Goal: Task Accomplishment & Management: Use online tool/utility

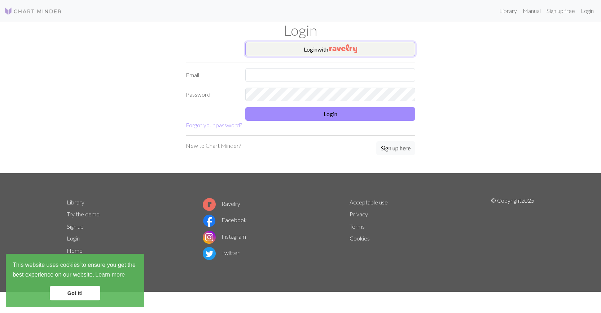
click at [305, 49] on button "Login with" at bounding box center [330, 49] width 170 height 14
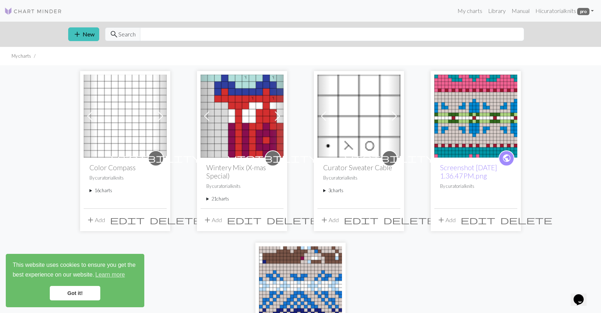
drag, startPoint x: 71, startPoint y: 294, endPoint x: 76, endPoint y: 261, distance: 33.0
click at [70, 294] on link "Got it!" at bounding box center [75, 293] width 50 height 14
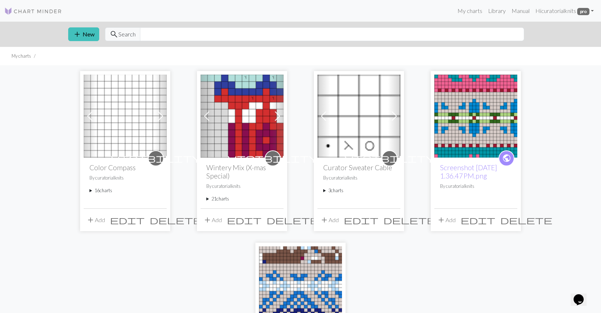
click at [100, 191] on summary "16 charts" at bounding box center [124, 190] width 71 height 7
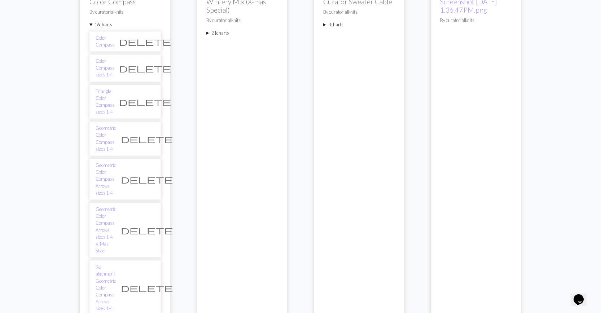
scroll to position [167, 0]
click at [108, 263] on link "Re-alignment Geometric Color Compass Arrows sizes 1-4" at bounding box center [106, 287] width 21 height 48
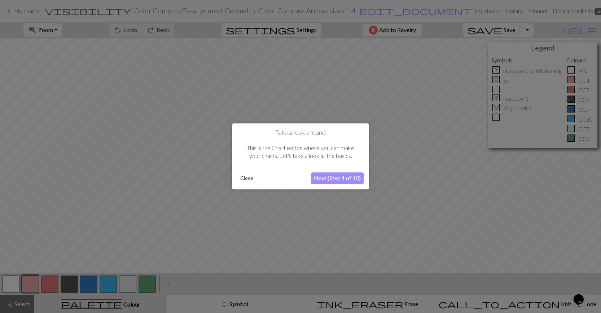
click at [249, 177] on button "Close" at bounding box center [246, 178] width 19 height 11
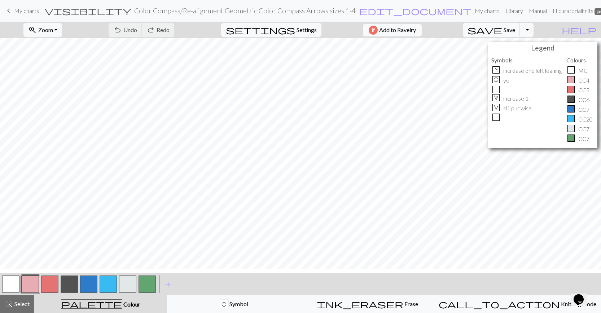
scroll to position [146, 0]
click at [232, 305] on div "O Symbol" at bounding box center [234, 304] width 124 height 9
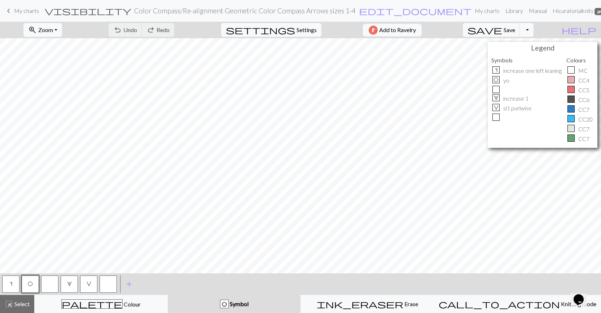
click at [111, 283] on button "button" at bounding box center [108, 284] width 17 height 17
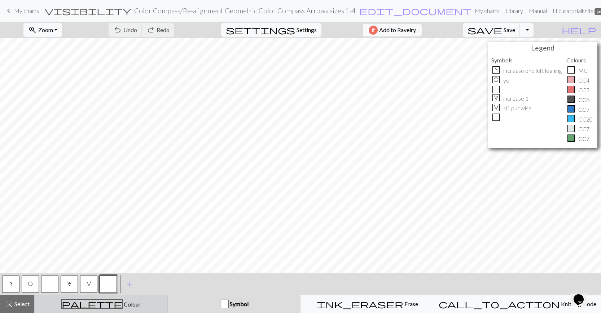
click at [63, 306] on div "palette Colour Colour" at bounding box center [101, 303] width 124 height 9
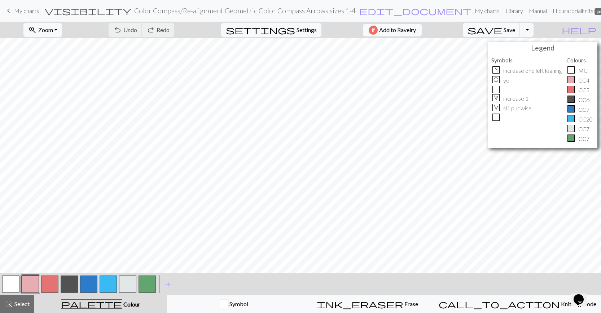
click at [107, 283] on button "button" at bounding box center [108, 284] width 17 height 17
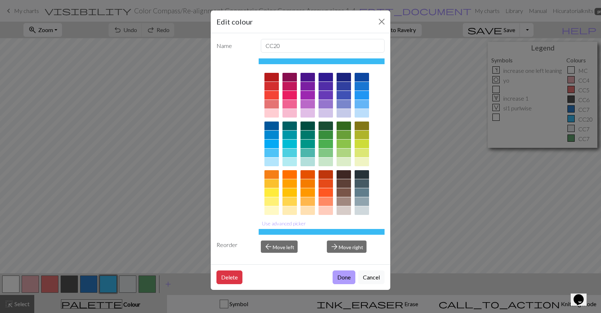
click at [350, 277] on button "Done" at bounding box center [344, 277] width 23 height 14
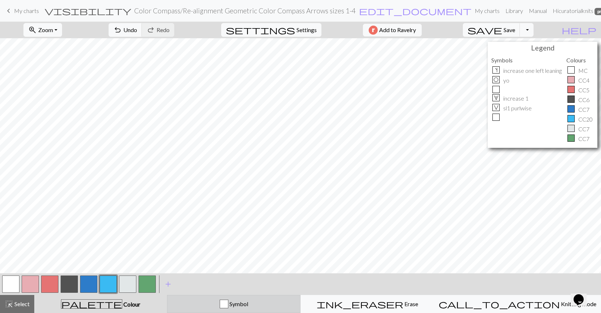
click at [229, 303] on div "Symbol" at bounding box center [234, 304] width 124 height 9
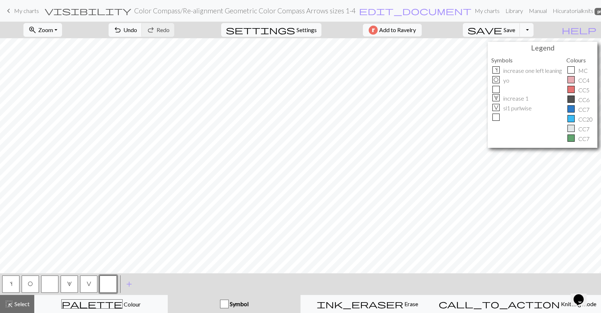
click at [106, 283] on button "button" at bounding box center [108, 284] width 17 height 17
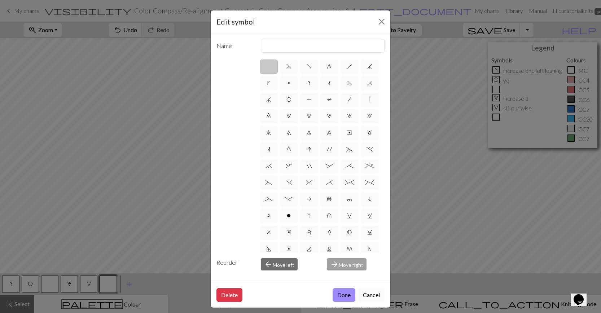
click at [352, 294] on button "Done" at bounding box center [344, 295] width 23 height 14
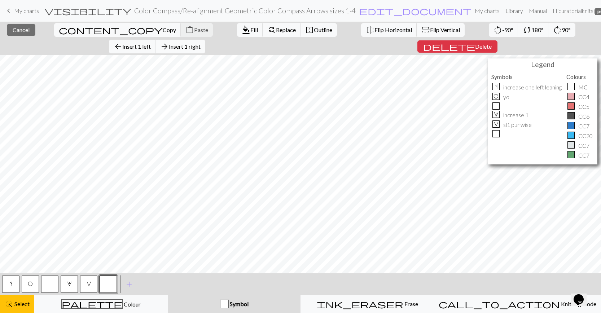
click at [201, 43] on span "Insert 1 right" at bounding box center [185, 46] width 32 height 7
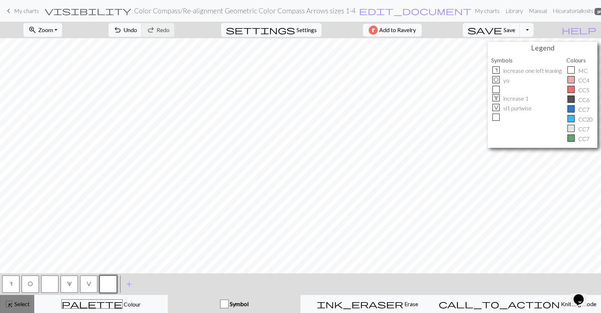
click at [13, 303] on span "Select" at bounding box center [21, 303] width 16 height 7
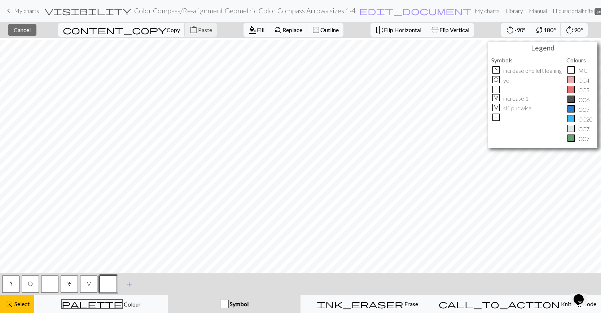
scroll to position [70, 0]
click at [21, 28] on button "close Cancel" at bounding box center [22, 30] width 28 height 12
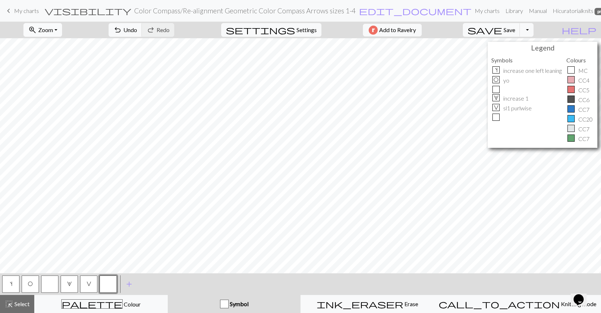
scroll to position [0, 0]
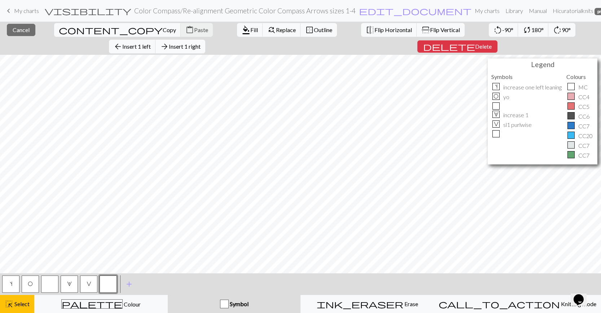
click at [201, 43] on span "Insert 1 right" at bounding box center [185, 46] width 32 height 7
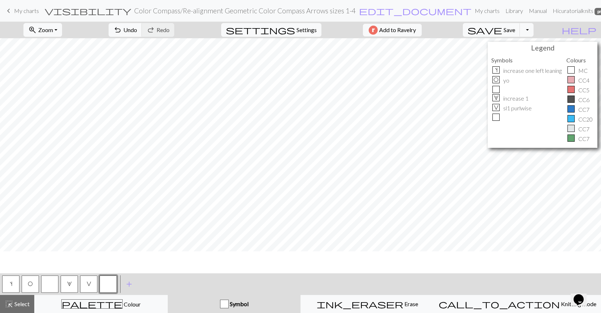
scroll to position [194, 0]
click at [14, 311] on button "highlight_alt Select Select" at bounding box center [17, 304] width 34 height 18
click at [18, 304] on span "Select" at bounding box center [21, 303] width 16 height 7
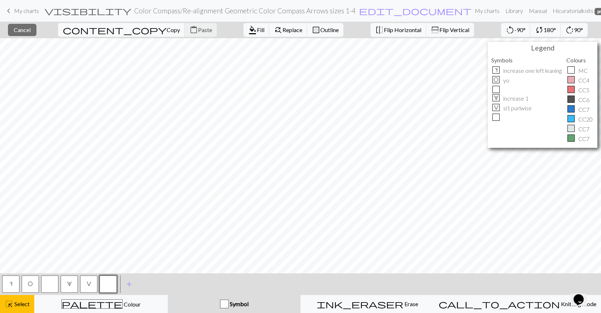
click at [131, 28] on div "content_copy Copy content_paste Paste" at bounding box center [138, 30] width 170 height 17
click at [29, 28] on span "Cancel" at bounding box center [22, 29] width 17 height 7
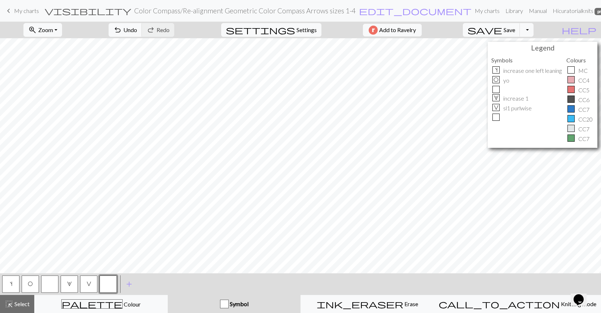
drag, startPoint x: 22, startPoint y: 304, endPoint x: 58, endPoint y: 294, distance: 37.0
click at [22, 304] on span "Select" at bounding box center [21, 303] width 16 height 7
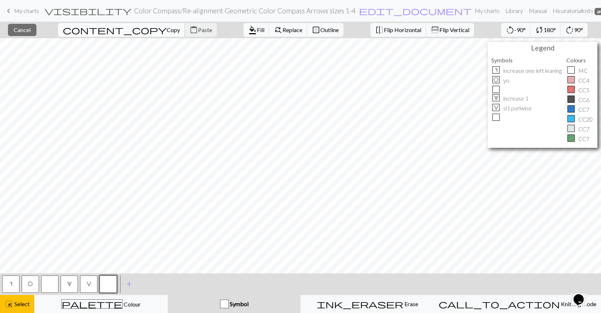
click at [167, 30] on span "Copy" at bounding box center [173, 29] width 13 height 7
click at [185, 34] on button "content_paste Paste" at bounding box center [201, 30] width 32 height 14
click at [123, 307] on span "Colour" at bounding box center [132, 304] width 18 height 7
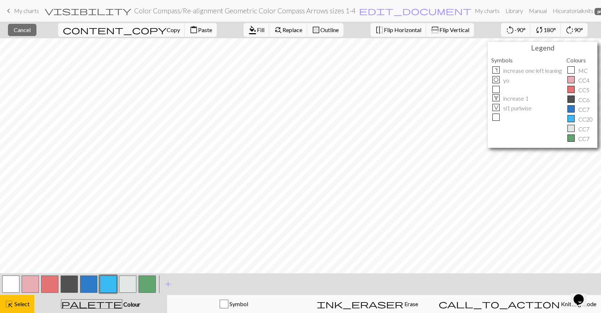
click at [72, 285] on button "button" at bounding box center [69, 284] width 17 height 17
click at [21, 298] on button "highlight_alt Select Select" at bounding box center [17, 304] width 34 height 18
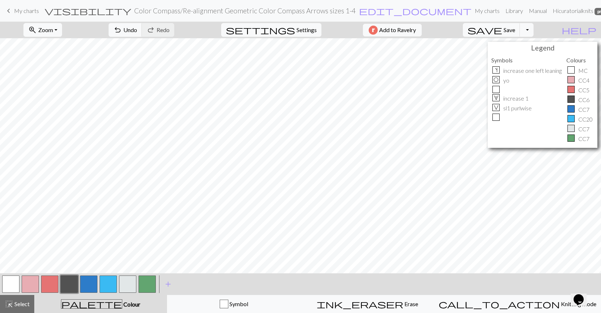
click at [67, 278] on button "button" at bounding box center [69, 284] width 17 height 17
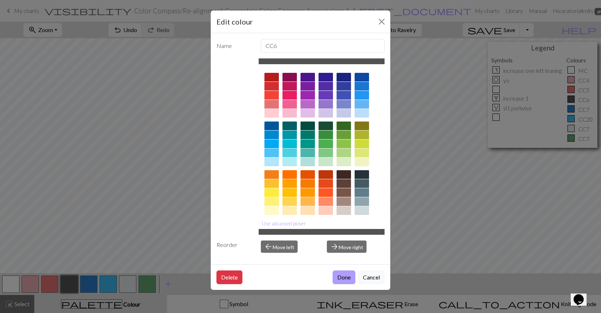
click at [347, 278] on button "Done" at bounding box center [344, 277] width 23 height 14
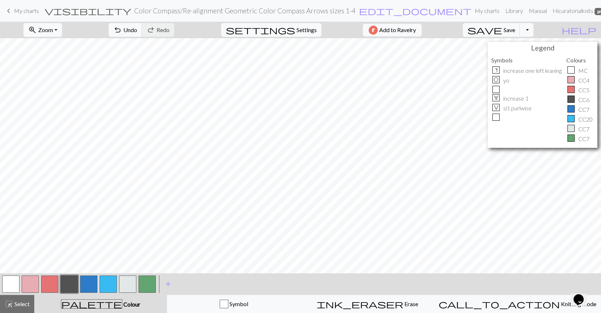
click at [72, 282] on button "button" at bounding box center [69, 284] width 17 height 17
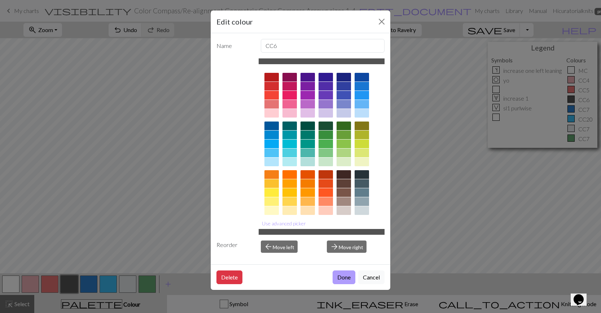
click at [353, 276] on button "Done" at bounding box center [344, 277] width 23 height 14
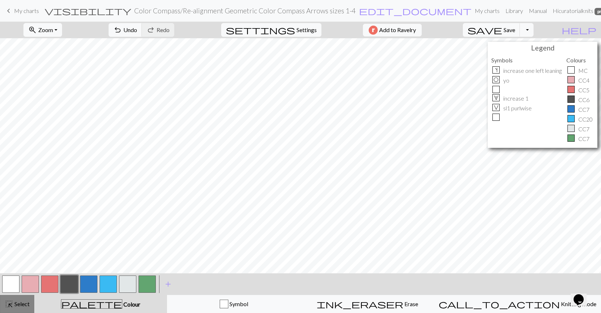
click at [9, 308] on span "highlight_alt" at bounding box center [9, 304] width 9 height 10
click at [10, 307] on span "highlight_alt" at bounding box center [9, 304] width 9 height 10
click at [14, 306] on span "Select" at bounding box center [21, 303] width 16 height 7
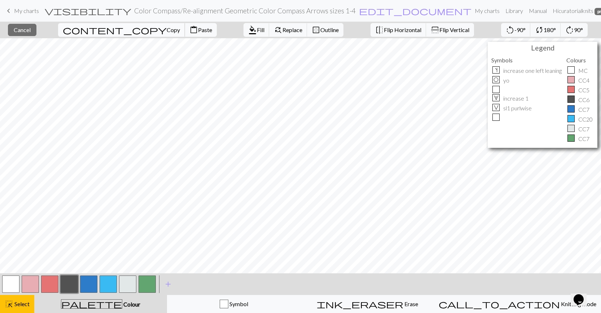
click at [167, 29] on span "Copy" at bounding box center [173, 29] width 13 height 7
click at [31, 31] on span "Cancel" at bounding box center [22, 29] width 17 height 7
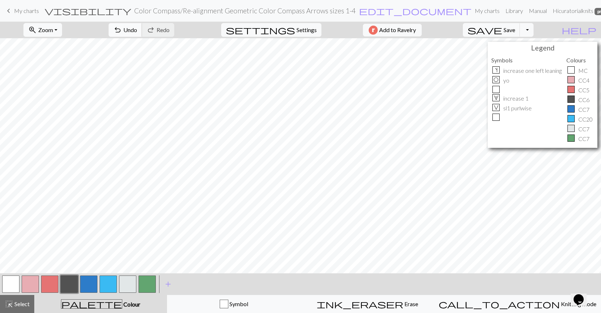
click at [137, 27] on span "Undo" at bounding box center [130, 29] width 14 height 7
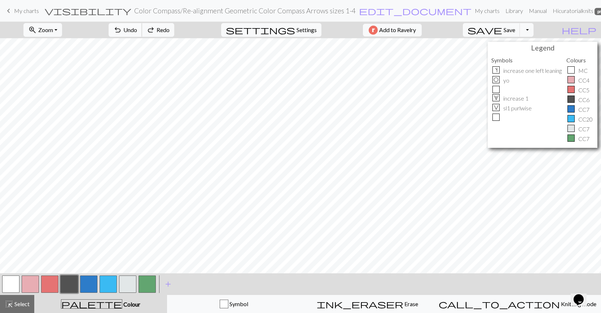
click at [137, 27] on span "Undo" at bounding box center [130, 29] width 14 height 7
click at [228, 301] on div "button" at bounding box center [224, 304] width 9 height 9
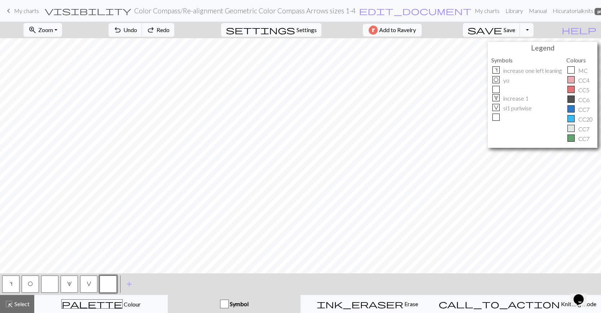
click at [106, 282] on button "button" at bounding box center [108, 284] width 17 height 17
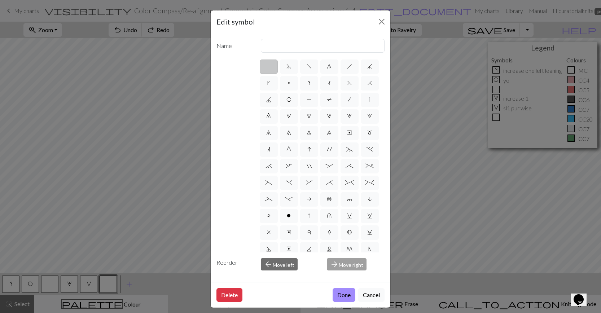
click at [338, 295] on button "Done" at bounding box center [344, 295] width 23 height 14
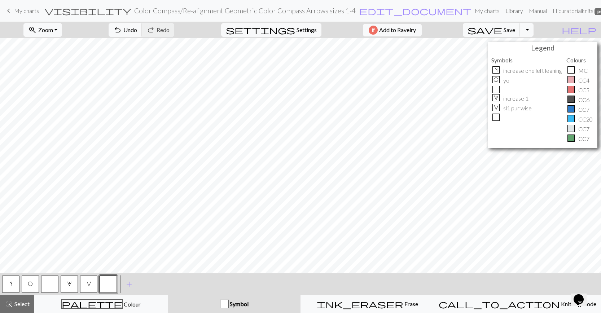
click at [87, 285] on span "V" at bounding box center [89, 284] width 5 height 6
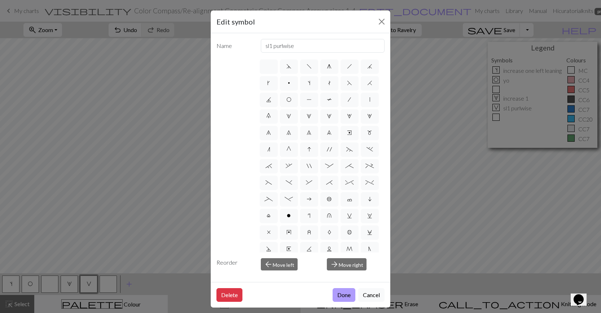
click at [340, 294] on button "Done" at bounding box center [344, 295] width 23 height 14
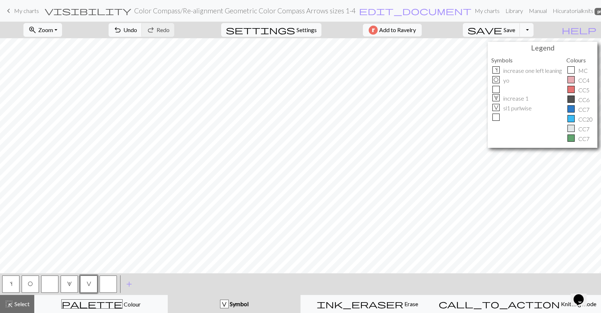
click at [14, 283] on button "s" at bounding box center [10, 284] width 17 height 17
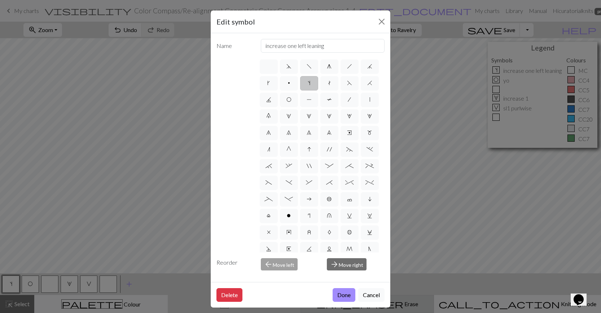
drag, startPoint x: 346, startPoint y: 292, endPoint x: 348, endPoint y: 296, distance: 4.4
click at [346, 292] on button "Done" at bounding box center [344, 295] width 23 height 14
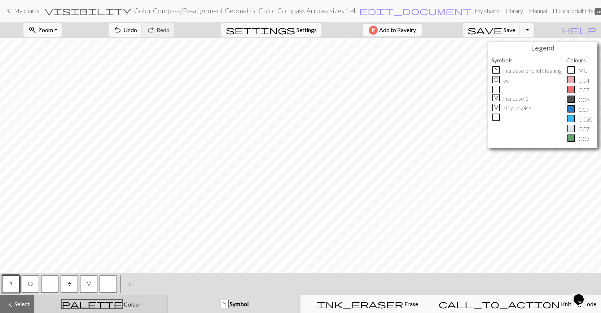
click at [123, 307] on span "Colour" at bounding box center [132, 304] width 18 height 7
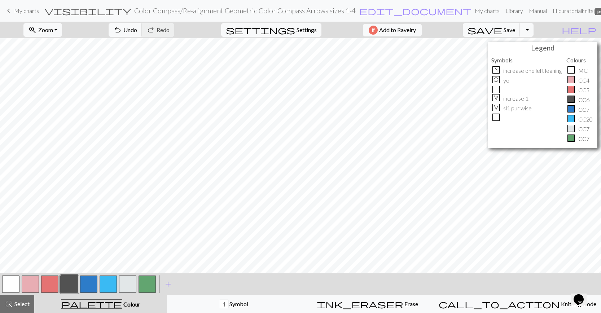
click at [130, 285] on button "button" at bounding box center [127, 284] width 17 height 17
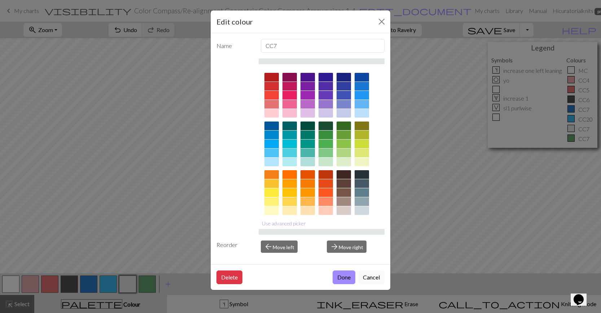
click at [349, 278] on button "Done" at bounding box center [344, 277] width 23 height 14
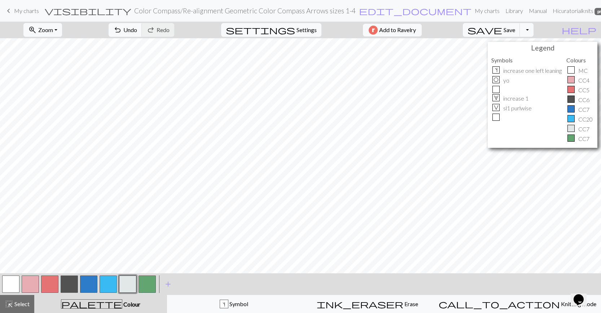
click at [90, 281] on button "button" at bounding box center [88, 284] width 17 height 17
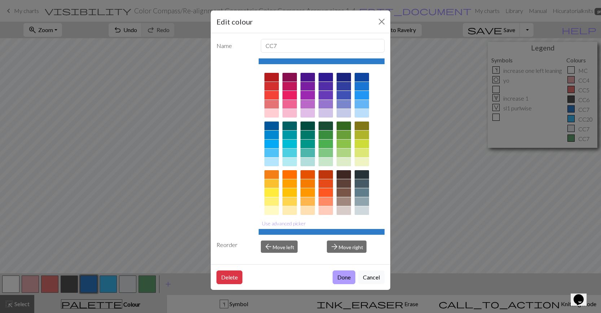
click at [340, 276] on button "Done" at bounding box center [344, 277] width 23 height 14
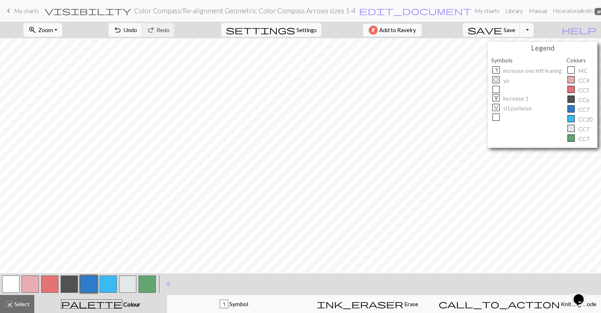
click at [112, 289] on button "button" at bounding box center [108, 284] width 17 height 17
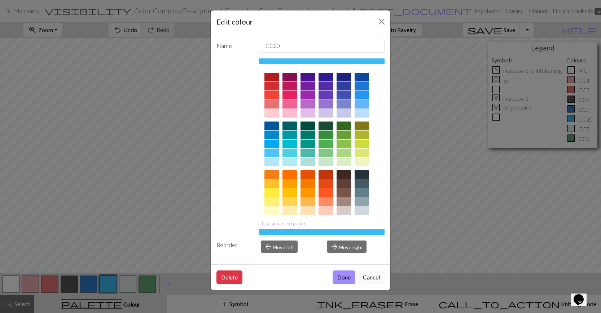
drag, startPoint x: 353, startPoint y: 279, endPoint x: 344, endPoint y: 279, distance: 9.4
click at [353, 279] on button "Done" at bounding box center [344, 277] width 23 height 14
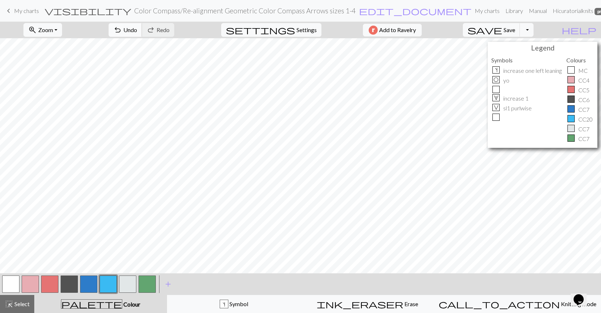
click at [122, 27] on span "undo" at bounding box center [117, 30] width 9 height 10
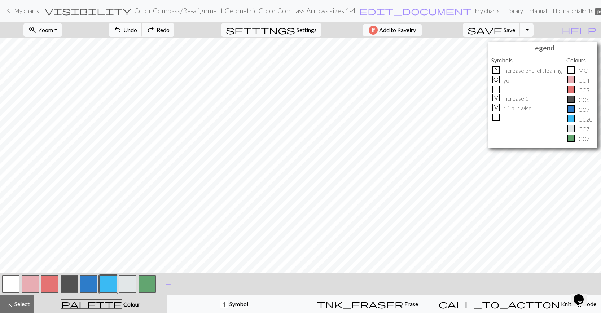
click at [122, 27] on span "undo" at bounding box center [117, 30] width 9 height 10
